Goal: Task Accomplishment & Management: Manage account settings

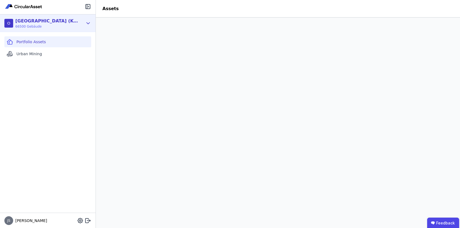
click at [87, 21] on icon at bounding box center [88, 23] width 6 height 7
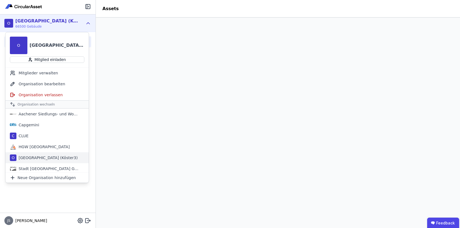
click at [51, 159] on div "[GEOGRAPHIC_DATA] (Köster3)" at bounding box center [46, 157] width 61 height 5
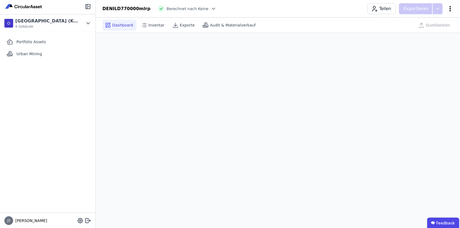
click at [451, 8] on icon at bounding box center [450, 8] width 7 height 7
click at [429, 32] on span "Gebäude löschen" at bounding box center [421, 31] width 33 height 5
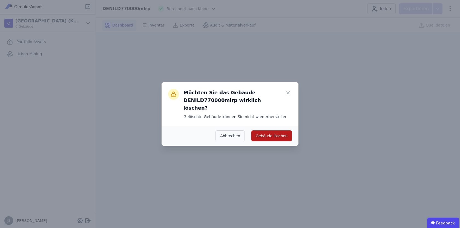
click at [280, 131] on button "Gebäude löschen" at bounding box center [271, 136] width 41 height 11
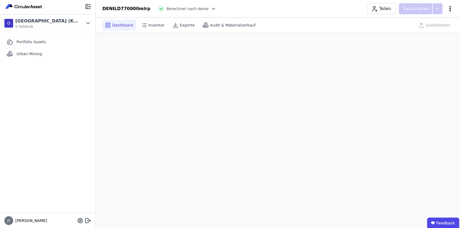
click at [451, 9] on icon at bounding box center [450, 8] width 7 height 7
click at [447, 8] on icon at bounding box center [450, 8] width 7 height 7
click at [449, 8] on icon at bounding box center [450, 8] width 7 height 7
click at [425, 30] on span "Gebäude löschen" at bounding box center [421, 31] width 33 height 5
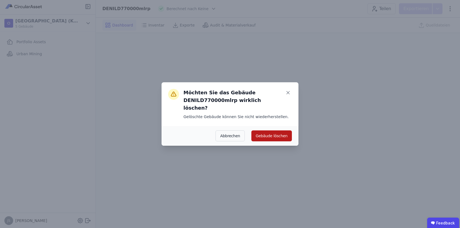
click at [276, 131] on button "Gebäude löschen" at bounding box center [271, 136] width 41 height 11
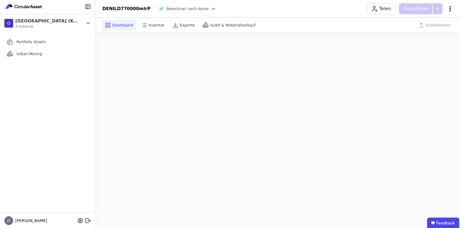
click at [452, 8] on icon at bounding box center [450, 8] width 7 height 7
click at [414, 30] on span "Gebäude löschen" at bounding box center [421, 31] width 33 height 5
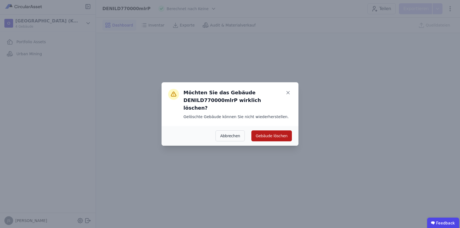
click at [260, 135] on button "Gebäude löschen" at bounding box center [271, 136] width 41 height 11
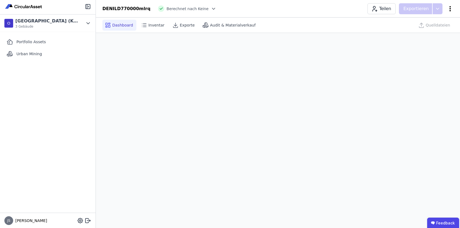
click at [451, 6] on icon at bounding box center [450, 8] width 7 height 7
click at [419, 33] on span "Gebäude löschen" at bounding box center [421, 31] width 33 height 5
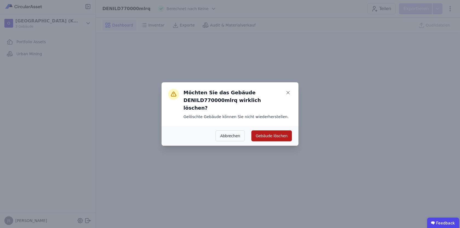
click at [278, 134] on button "Gebäude löschen" at bounding box center [271, 136] width 41 height 11
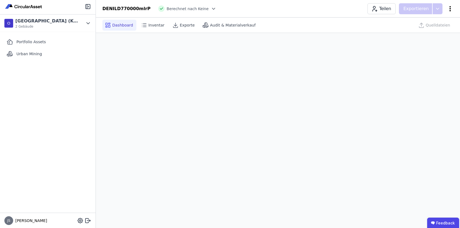
click at [451, 9] on icon at bounding box center [450, 8] width 7 height 7
click at [425, 29] on span "Gebäude löschen" at bounding box center [421, 31] width 33 height 5
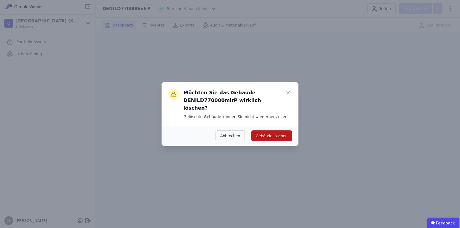
click at [271, 135] on button "Gebäude löschen" at bounding box center [271, 136] width 41 height 11
click at [272, 131] on button "Gebäude löschen" at bounding box center [268, 136] width 47 height 11
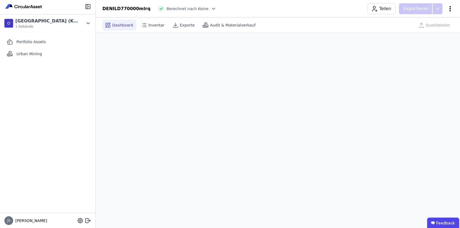
click at [453, 7] on icon at bounding box center [450, 8] width 7 height 7
click at [428, 30] on span "Gebäude löschen" at bounding box center [421, 31] width 33 height 5
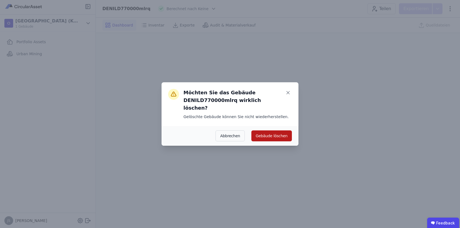
click at [269, 132] on button "Gebäude löschen" at bounding box center [271, 136] width 41 height 11
